Goal: Task Accomplishment & Management: Manage account settings

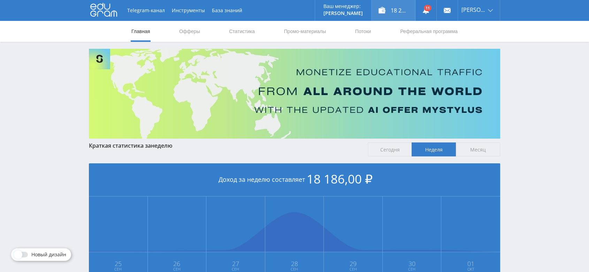
click at [405, 6] on div "18 286,00 ₽" at bounding box center [394, 10] width 44 height 21
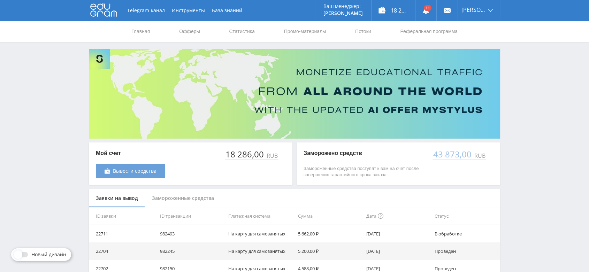
click at [148, 174] on span "Вывести средства" at bounding box center [135, 171] width 44 height 6
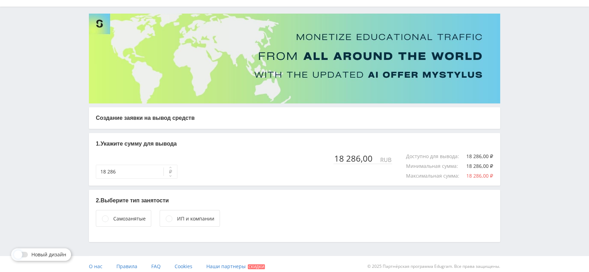
scroll to position [40, 0]
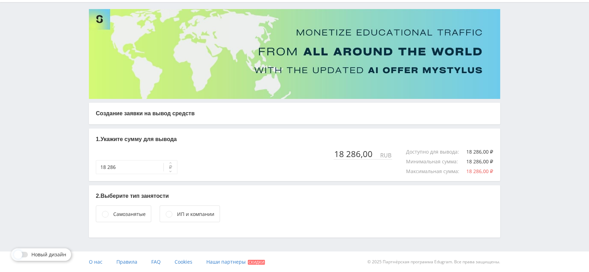
click at [204, 218] on div "ИП и компании" at bounding box center [195, 215] width 37 height 8
